Goal: Task Accomplishment & Management: Use online tool/utility

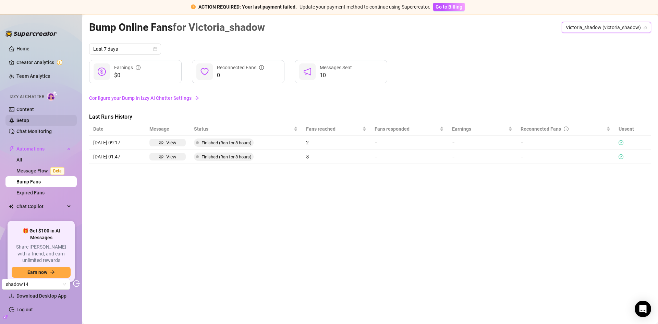
click at [26, 118] on link "Setup" at bounding box center [22, 120] width 13 height 5
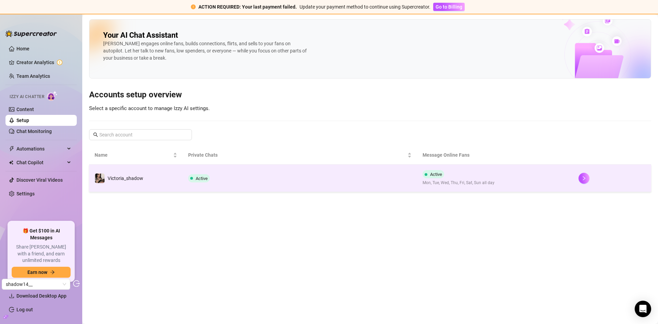
click at [262, 180] on td "Active" at bounding box center [300, 177] width 234 height 27
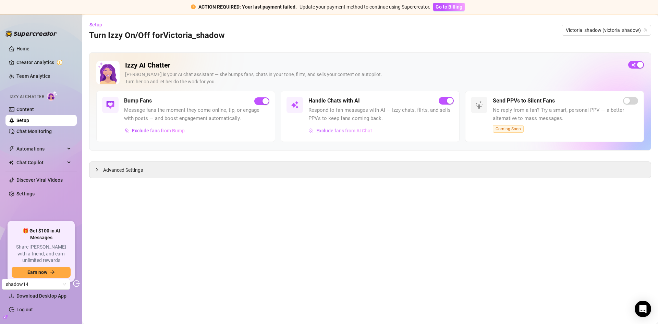
click at [343, 132] on span "Exclude fans from AI Chat" at bounding box center [344, 130] width 56 height 5
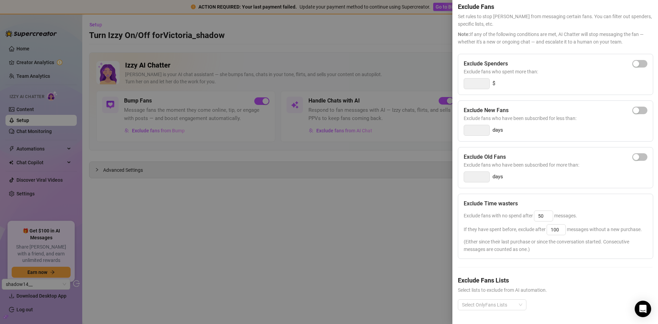
scroll to position [41, 0]
click at [520, 299] on div "Select OnlyFans Lists" at bounding box center [492, 304] width 69 height 11
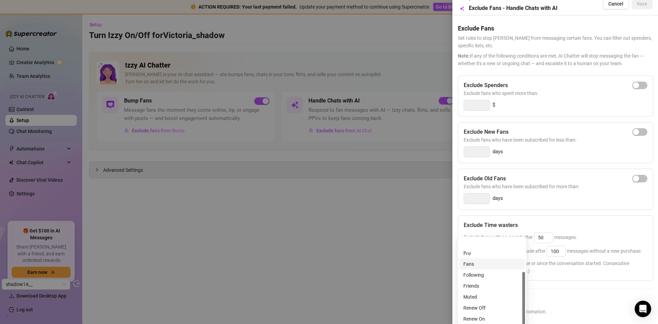
scroll to position [55, 0]
click at [598, 252] on span "If they have spent before, exclude after 100 messages without a new purchase." at bounding box center [553, 250] width 178 height 5
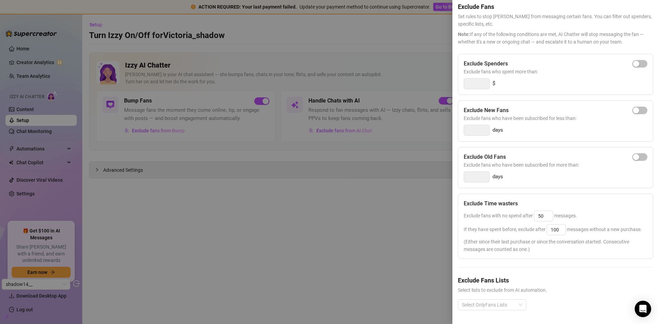
scroll to position [7, 0]
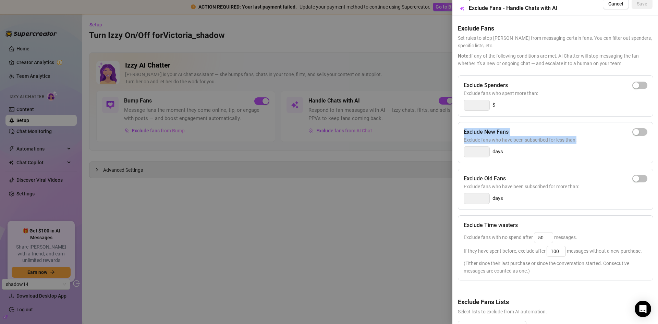
drag, startPoint x: 566, startPoint y: 139, endPoint x: 454, endPoint y: 128, distance: 112.6
click at [454, 128] on div "Settings Preview Exclude Fans - Handle Chats with AI Cancel Save Exclude Fans S…" at bounding box center [555, 162] width 206 height 324
copy div "Exclude New Fans Exclude fans who have been subscribed for less than:"
